Goal: Task Accomplishment & Management: Manage account settings

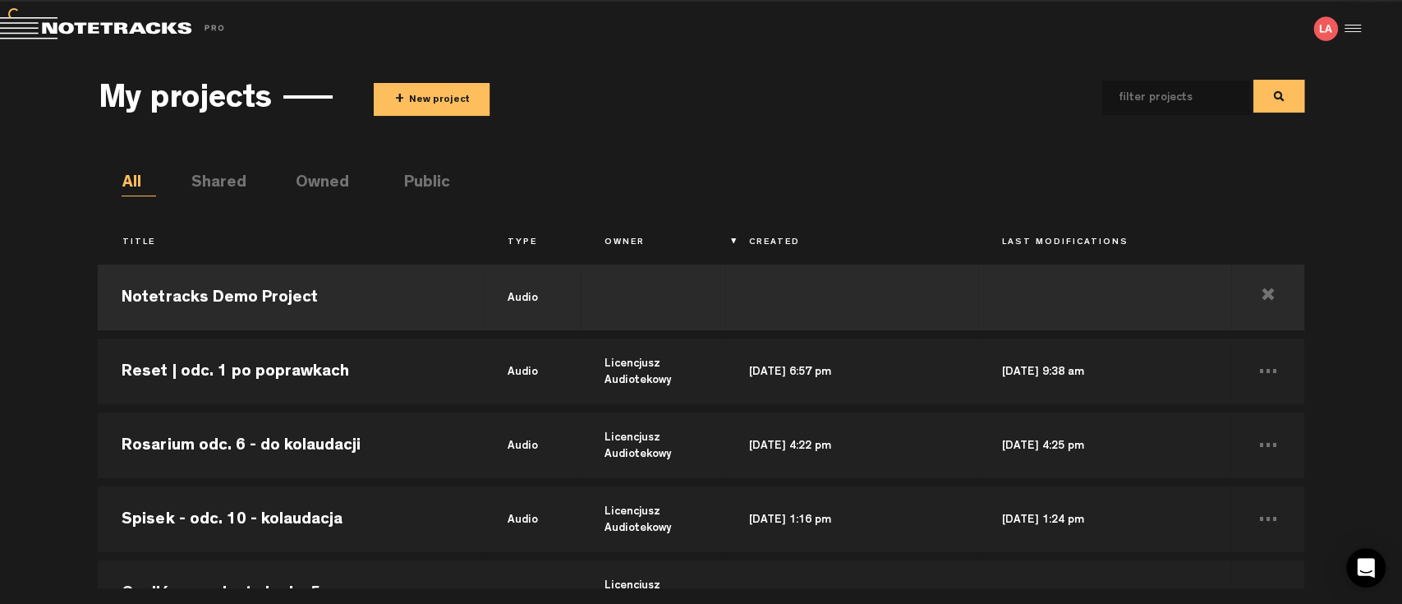
click at [423, 98] on button "+ New project" at bounding box center [432, 99] width 116 height 33
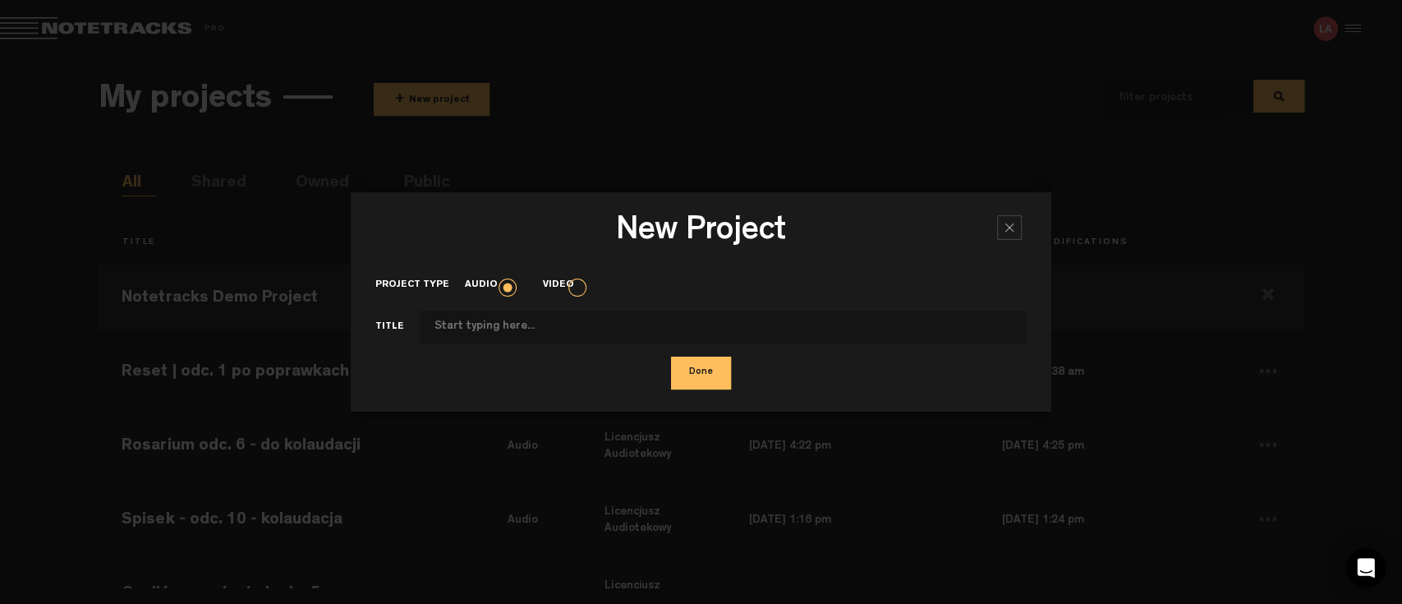
click at [508, 320] on input "Project type" at bounding box center [724, 327] width 608 height 33
type input "Smoczyca - 1 odc. do kolaudacji"
click at [703, 385] on button "Done" at bounding box center [701, 373] width 60 height 33
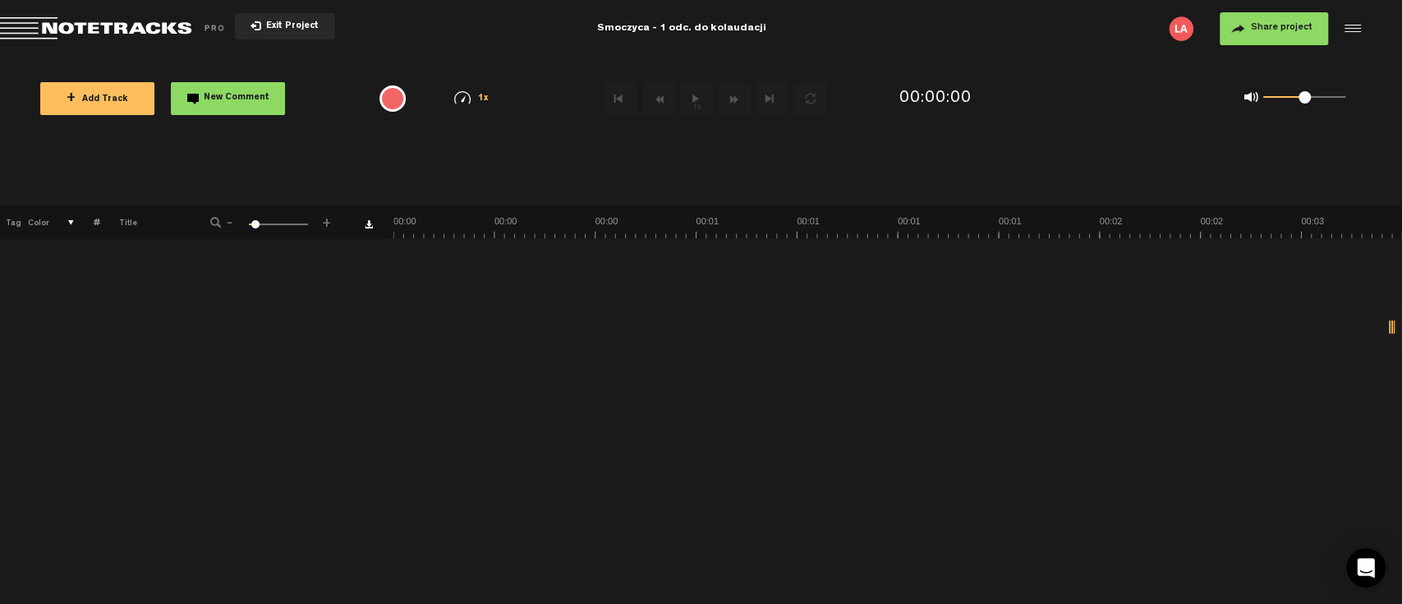
click at [121, 102] on span "+ Add Track" at bounding box center [98, 99] width 62 height 9
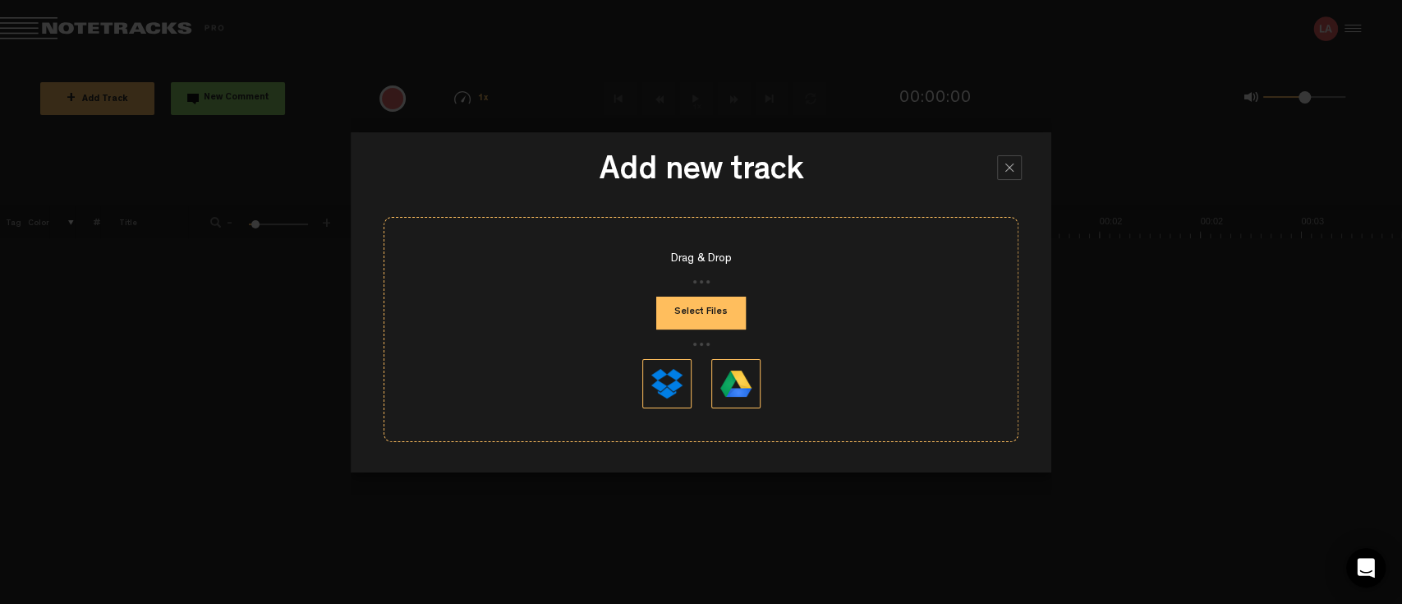
click at [706, 311] on button "Select Files" at bounding box center [701, 313] width 90 height 33
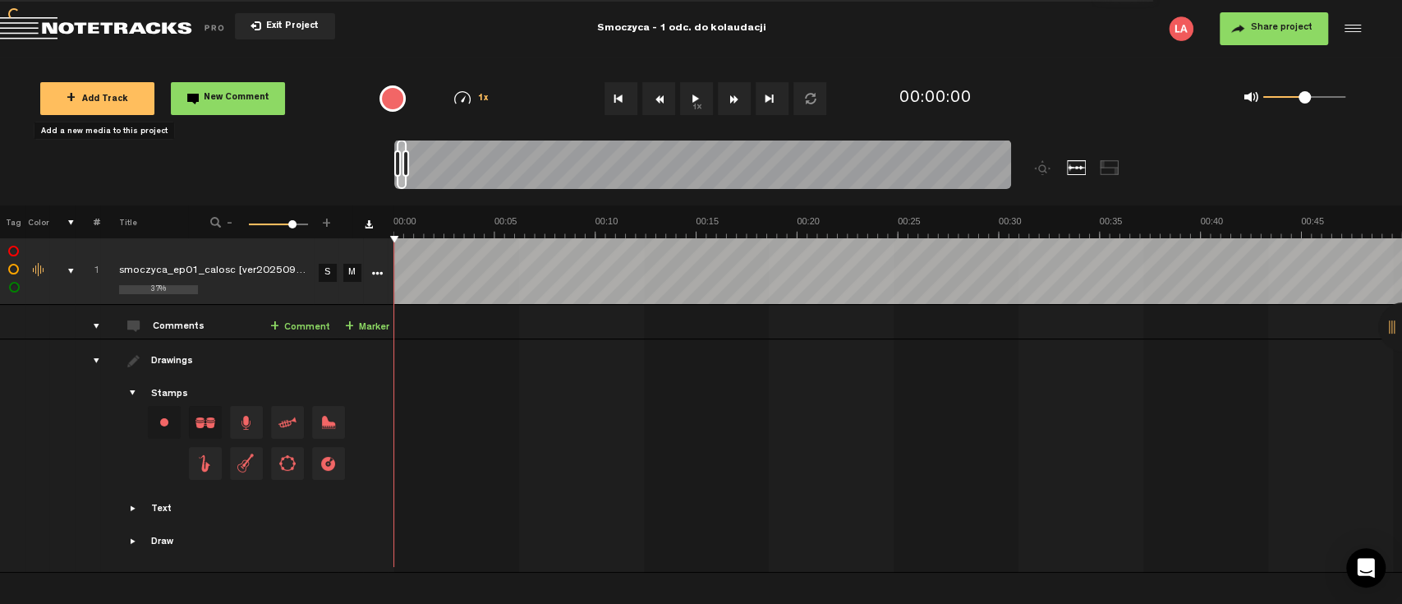
click at [702, 102] on button "1x" at bounding box center [696, 98] width 33 height 33
click at [692, 101] on button "1x" at bounding box center [696, 98] width 33 height 33
click at [1300, 35] on button "Share project" at bounding box center [1274, 28] width 108 height 33
click at [1273, 33] on span "Share project" at bounding box center [1282, 28] width 62 height 10
click at [1304, 30] on span "Share project" at bounding box center [1282, 28] width 62 height 10
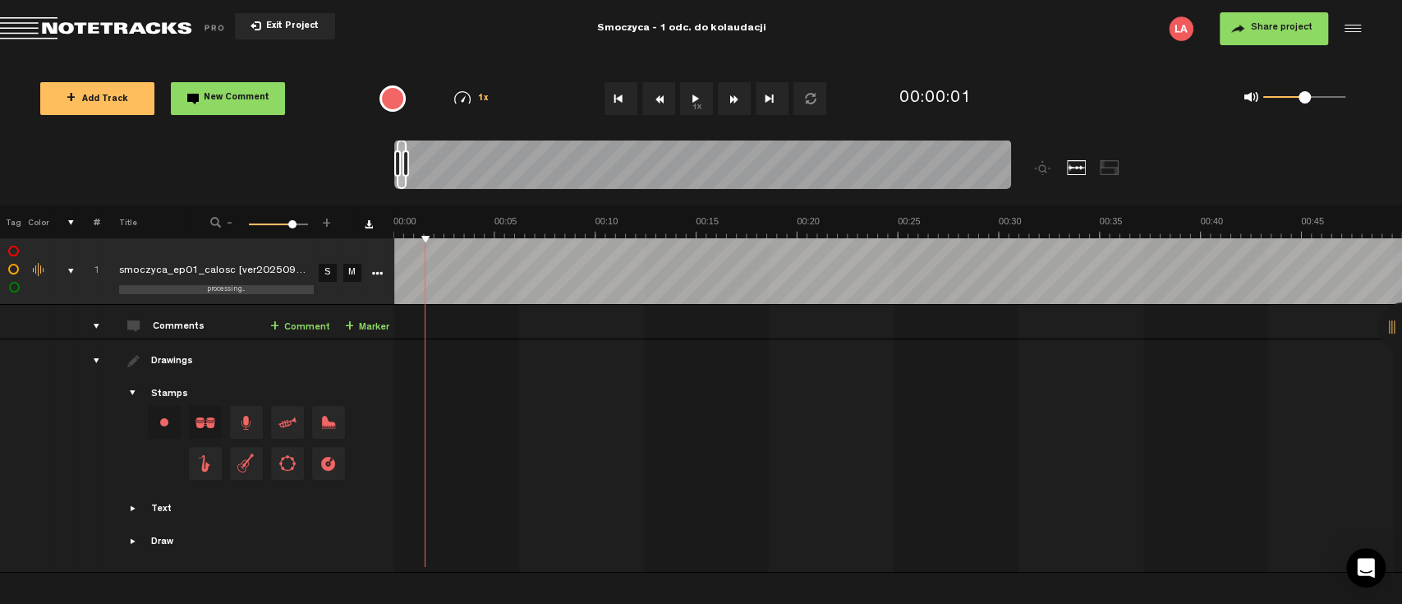
click at [1272, 30] on span "Share project" at bounding box center [1282, 28] width 62 height 10
click at [1263, 20] on body "Version: [DATE]-prod, Build 1257, Hash: g376cf1d, Branch: master X Your screen …" at bounding box center [701, 302] width 1402 height 604
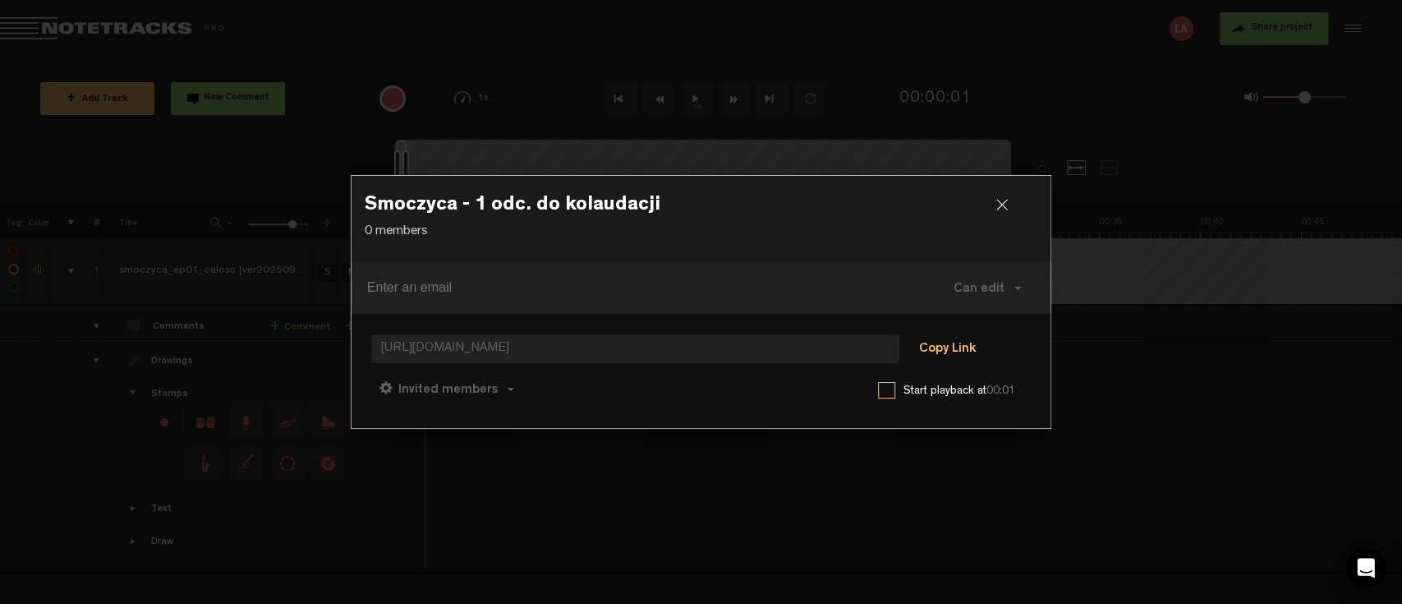
drag, startPoint x: 948, startPoint y: 332, endPoint x: 969, endPoint y: 348, distance: 26.9
click at [950, 333] on div "[URL][DOMAIN_NAME] Copy Link Invited members Anyone Invited members Can comment…" at bounding box center [702, 371] width 700 height 114
click at [968, 350] on button "Copy Link" at bounding box center [948, 350] width 90 height 33
